Goal: Go to known website: Go to known website

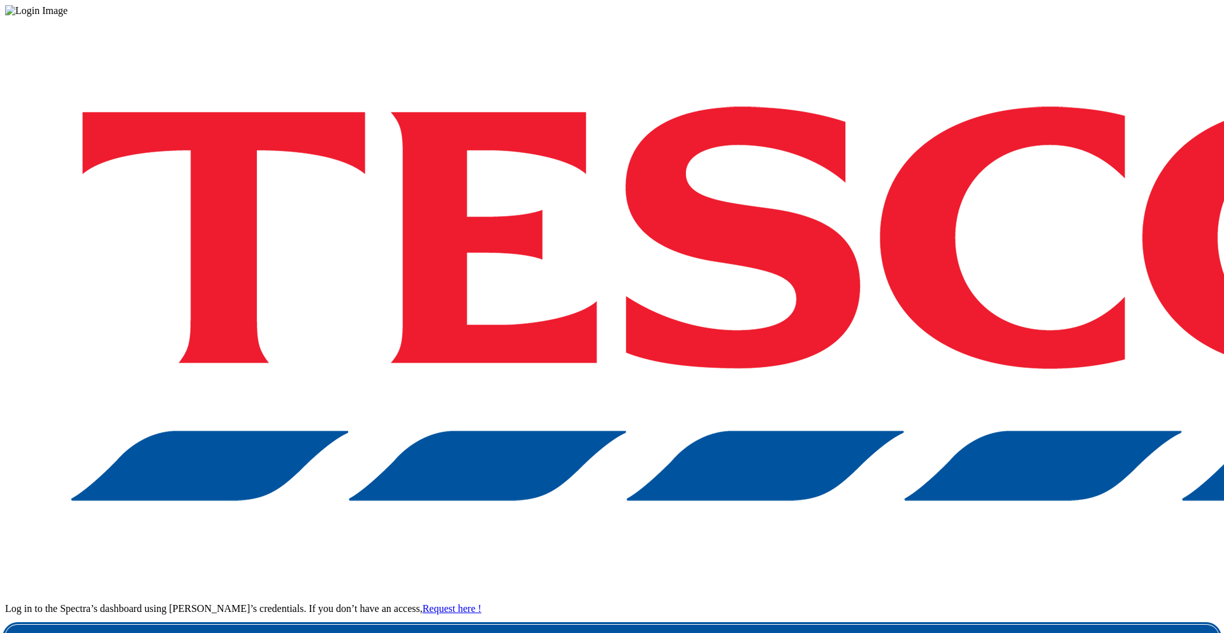
click at [864, 346] on div "Log in to the Spectra’s dashboard using [PERSON_NAME]’s credentials. If you don…" at bounding box center [612, 334] width 1214 height 634
click at [914, 625] on link "Login" at bounding box center [612, 638] width 1214 height 26
